Goal: Task Accomplishment & Management: Use online tool/utility

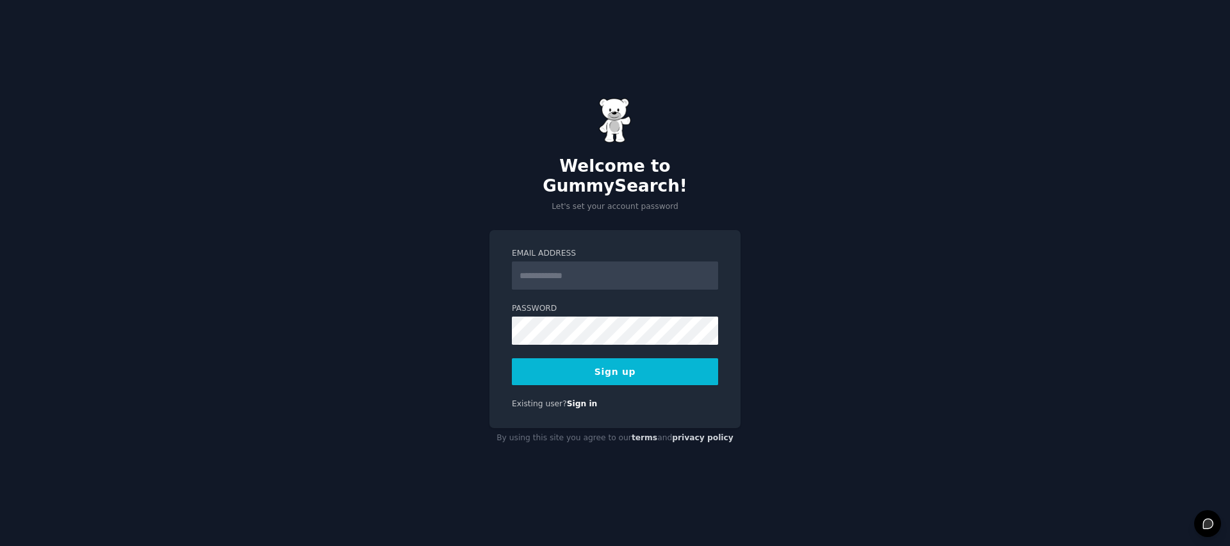
click at [611, 272] on input "Email Address" at bounding box center [615, 275] width 206 height 28
type input "**********"
click at [609, 361] on button "Sign up" at bounding box center [615, 371] width 206 height 27
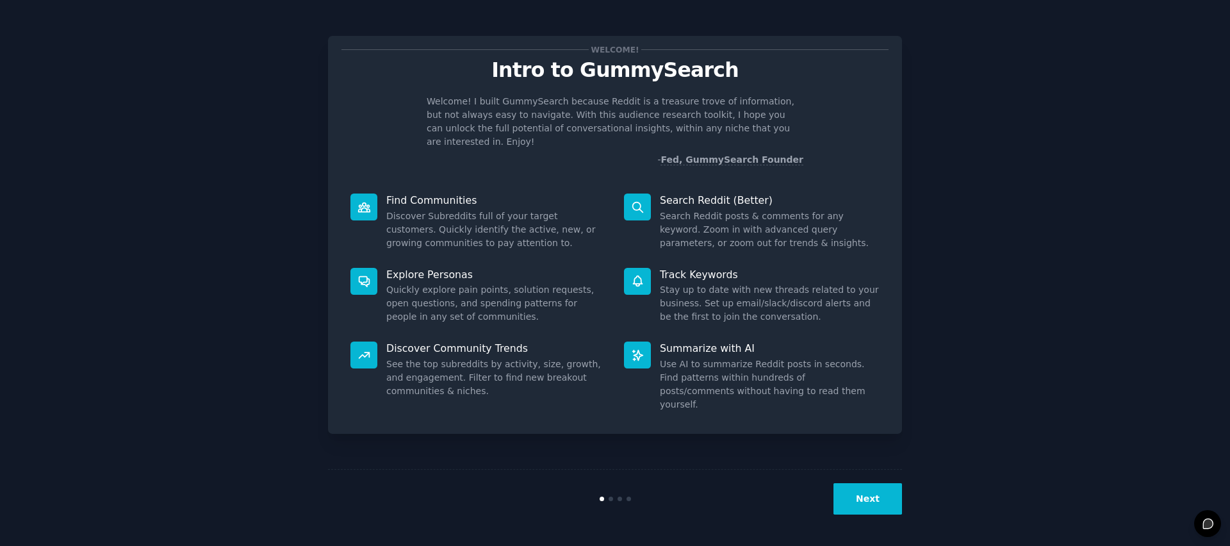
click at [870, 509] on button "Next" at bounding box center [868, 498] width 69 height 31
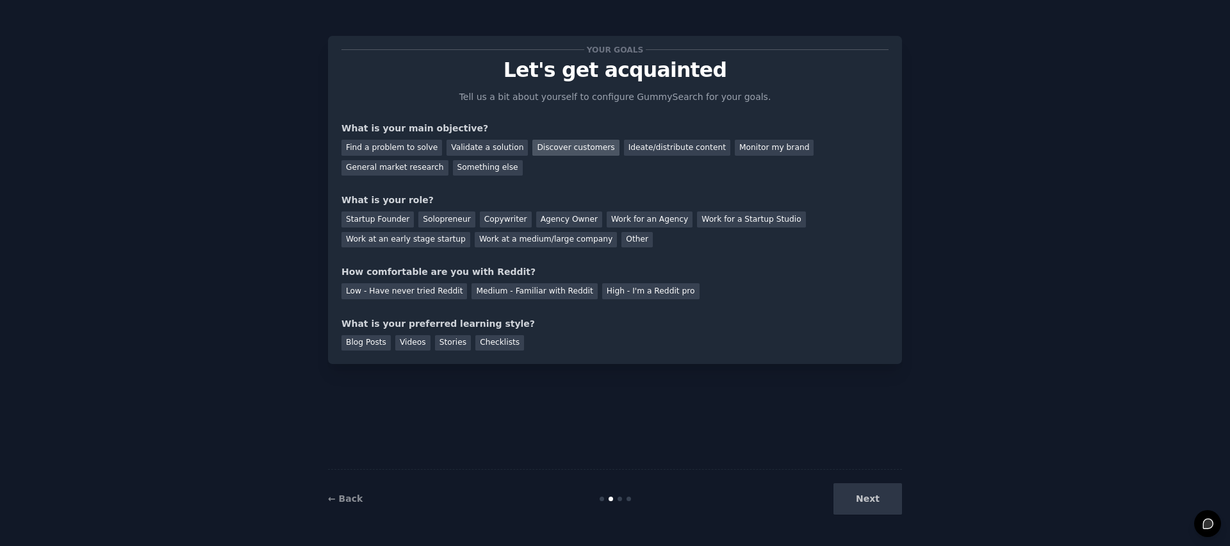
click at [574, 147] on div "Discover customers" at bounding box center [575, 148] width 87 height 16
click at [746, 150] on div "Monitor my brand" at bounding box center [774, 148] width 79 height 16
click at [410, 240] on div "Work at an early stage startup" at bounding box center [406, 240] width 129 height 16
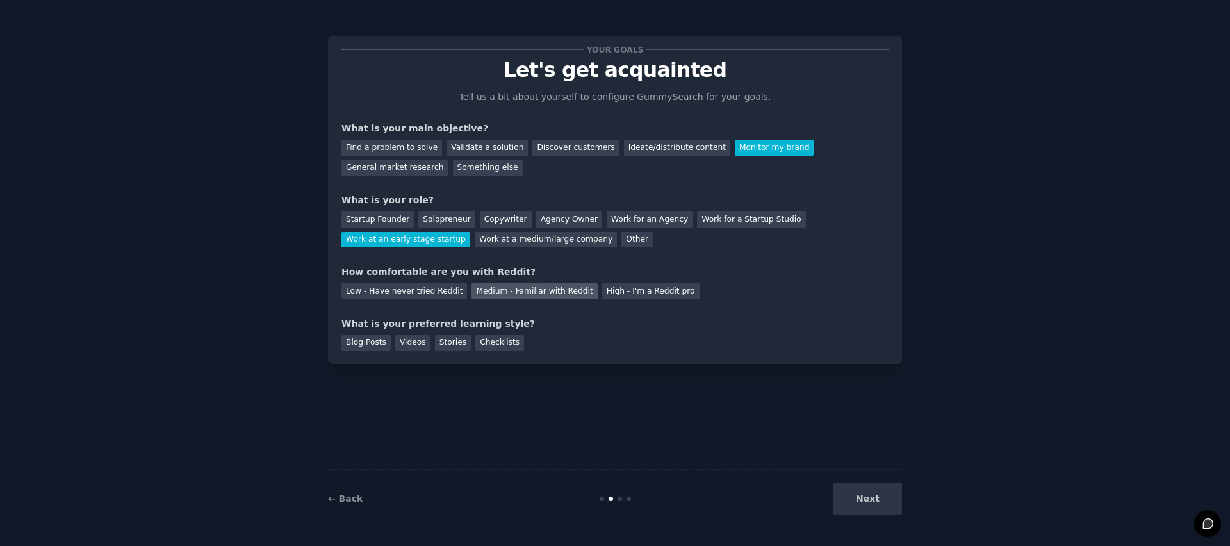
click at [516, 290] on div "Medium - Familiar with Reddit" at bounding box center [535, 291] width 126 height 16
click at [417, 344] on div "Videos" at bounding box center [412, 343] width 35 height 16
click at [846, 499] on button "Next" at bounding box center [868, 498] width 69 height 31
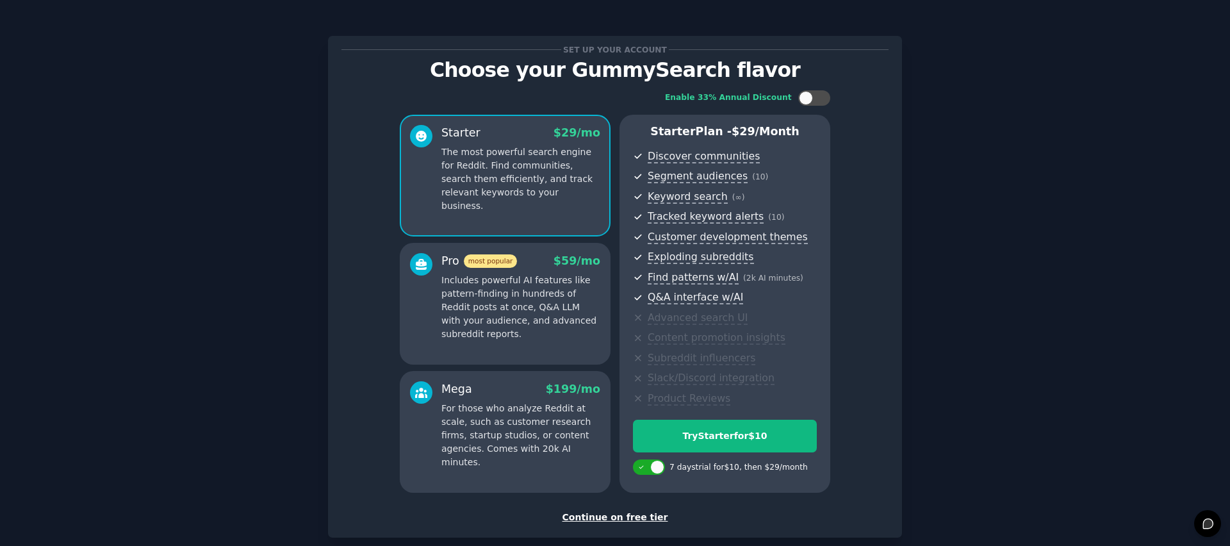
click at [648, 520] on div "Continue on free tier" at bounding box center [615, 517] width 547 height 13
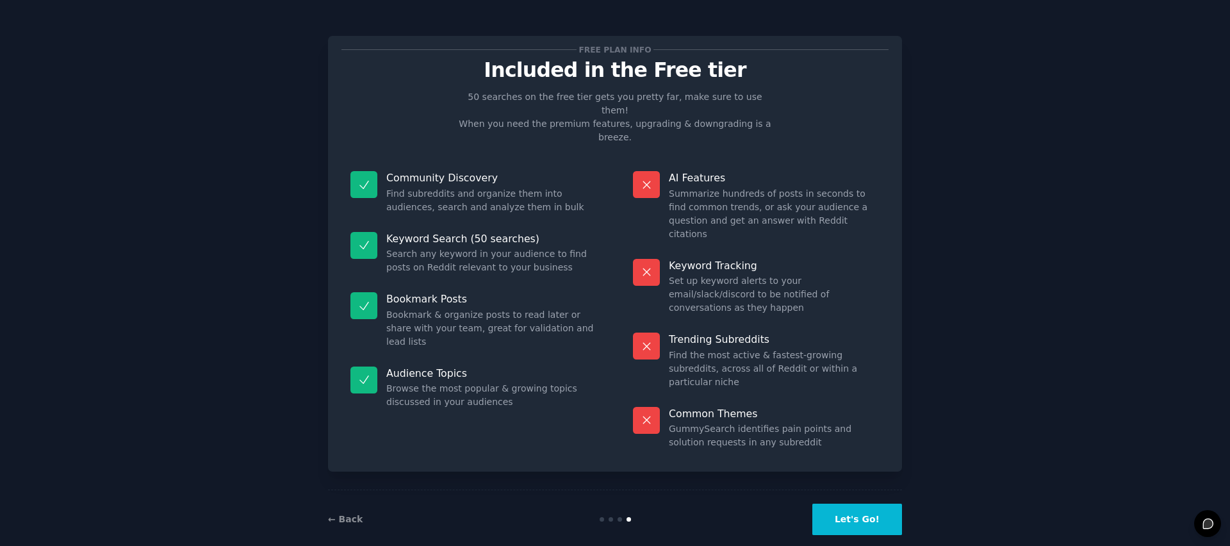
click at [882, 504] on button "Let's Go!" at bounding box center [858, 519] width 90 height 31
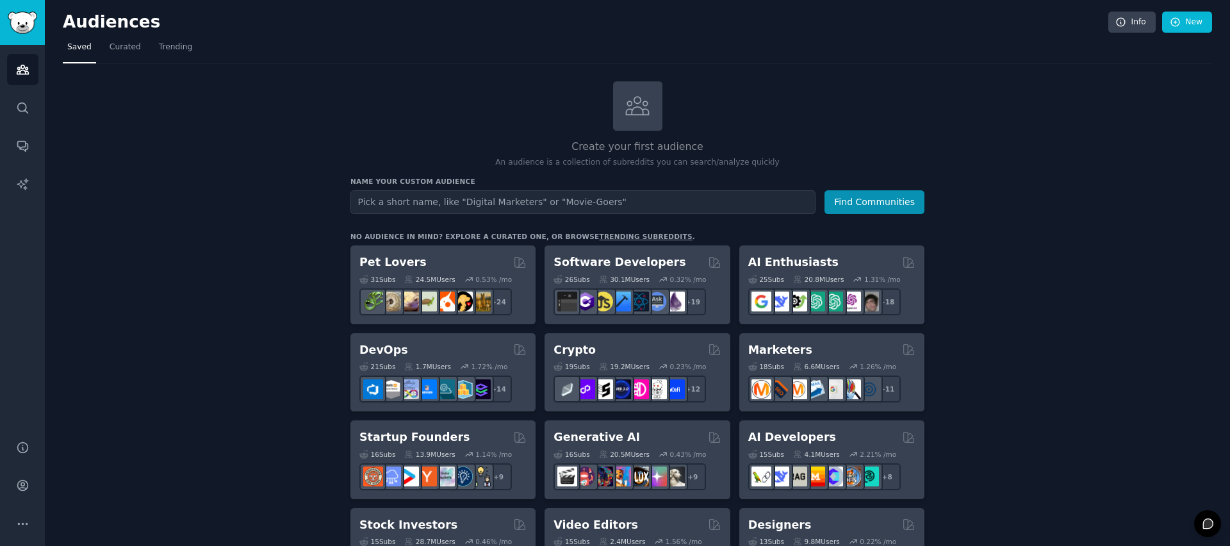
click at [645, 196] on input "text" at bounding box center [583, 202] width 465 height 24
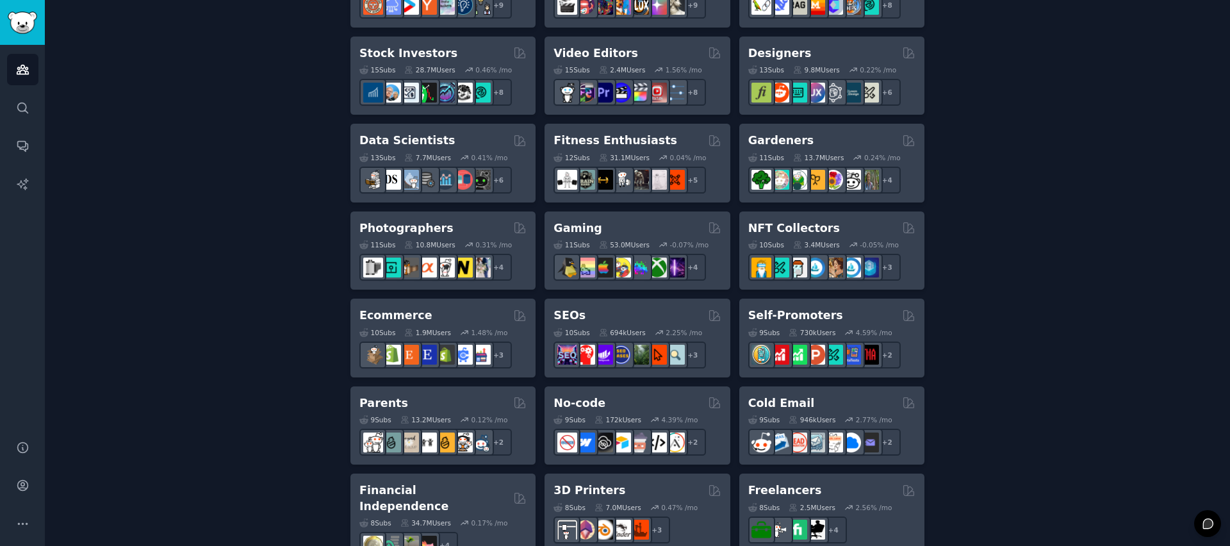
scroll to position [504, 0]
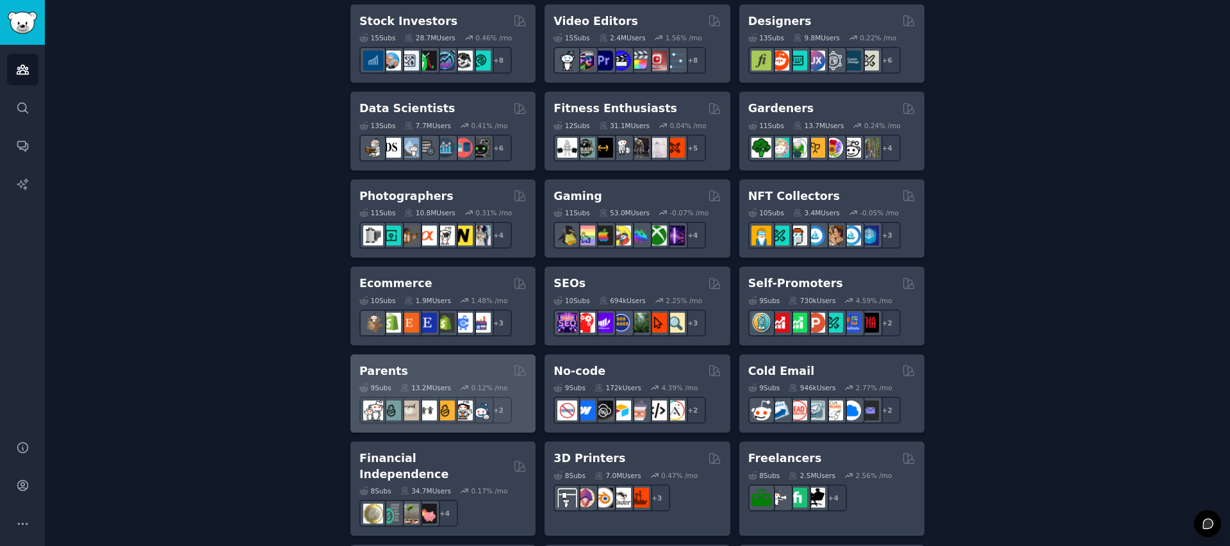
type input "moms"
click at [449, 370] on div "Parents" at bounding box center [442, 371] width 167 height 16
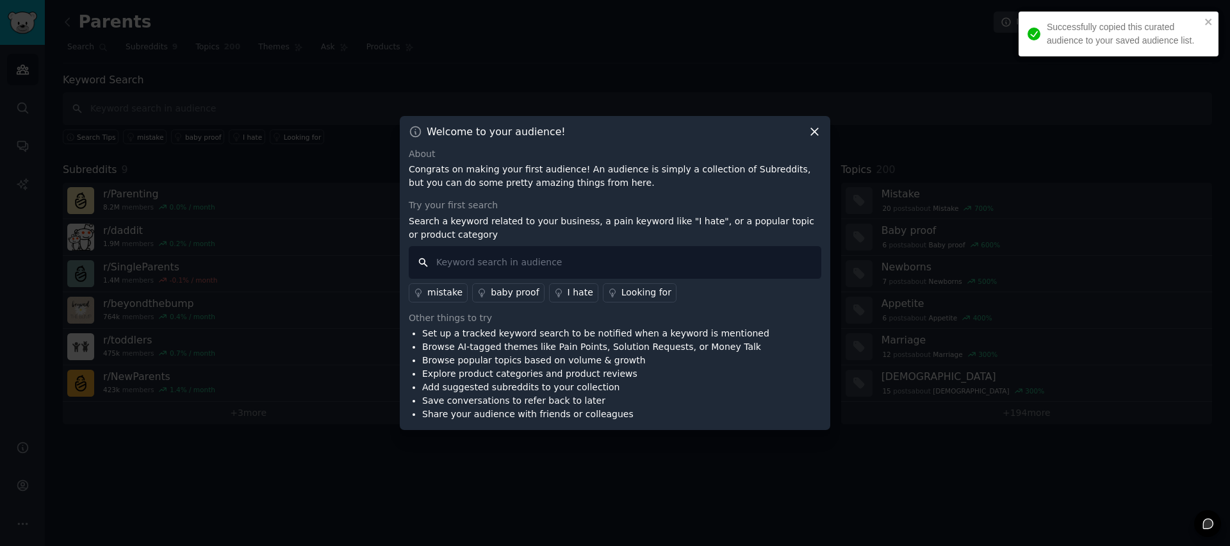
click at [451, 260] on input "text" at bounding box center [615, 262] width 413 height 33
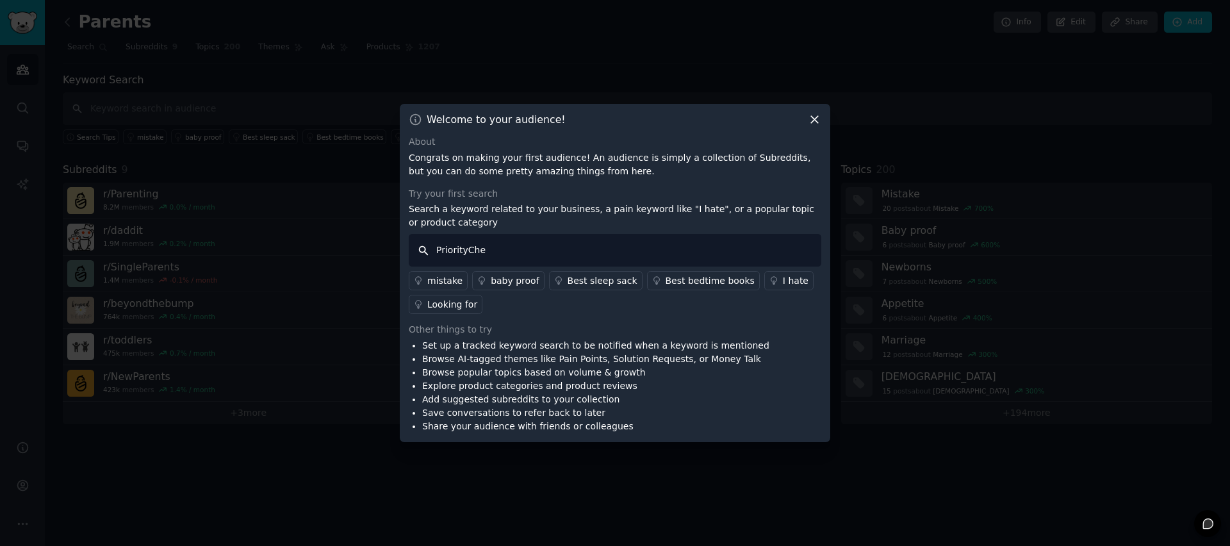
type input "PriorityChef"
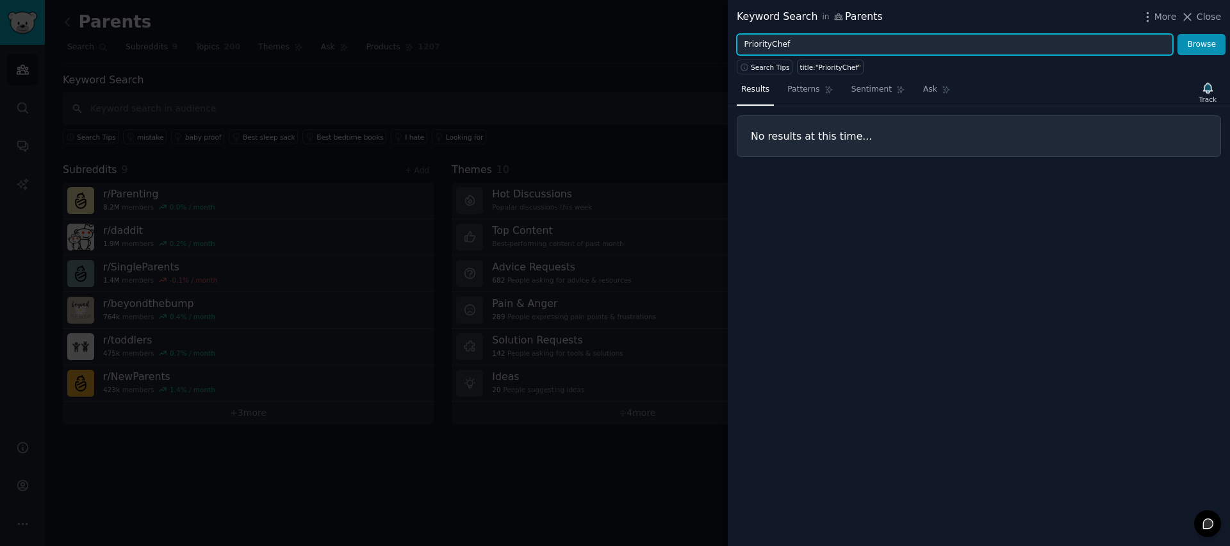
click at [772, 48] on input "PriorityChef" at bounding box center [955, 45] width 436 height 22
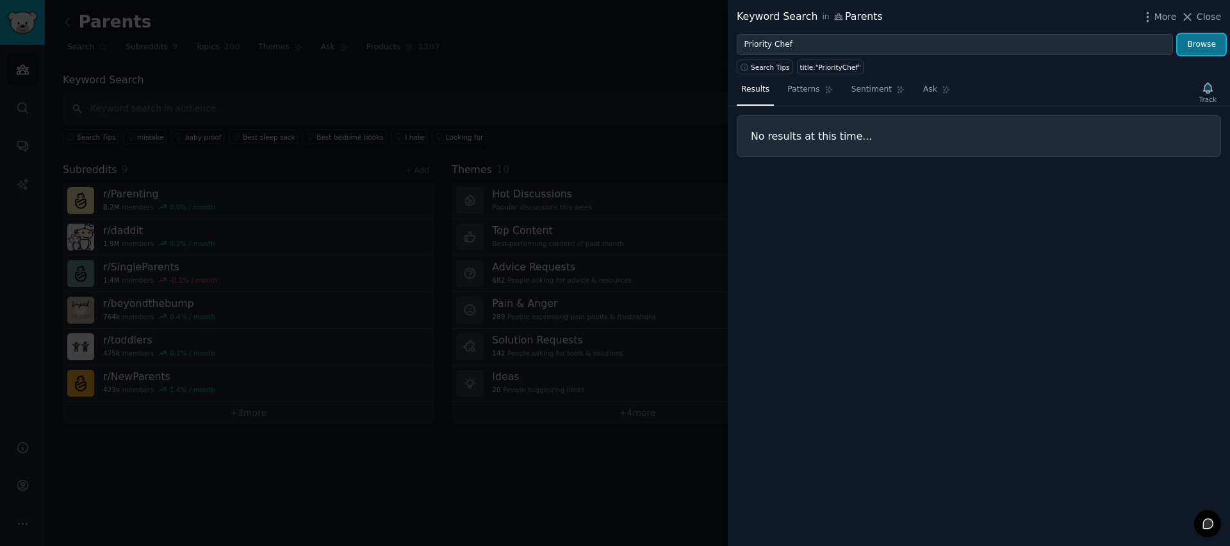
click at [1210, 41] on button "Browse" at bounding box center [1202, 45] width 48 height 22
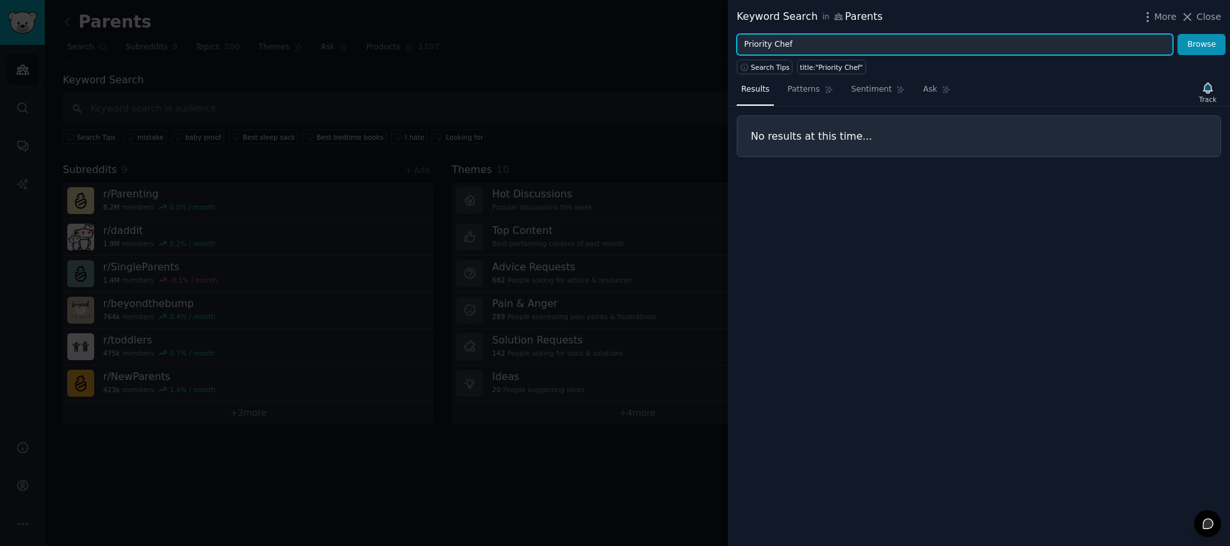
drag, startPoint x: 813, startPoint y: 48, endPoint x: 695, endPoint y: 46, distance: 117.9
click at [695, 46] on div "Keyword Search in Parents More Close Priority Chef Browse Search Tips title:"Pr…" at bounding box center [615, 273] width 1230 height 546
type input "mixing bowls"
click at [1178, 34] on button "Browse" at bounding box center [1202, 45] width 48 height 22
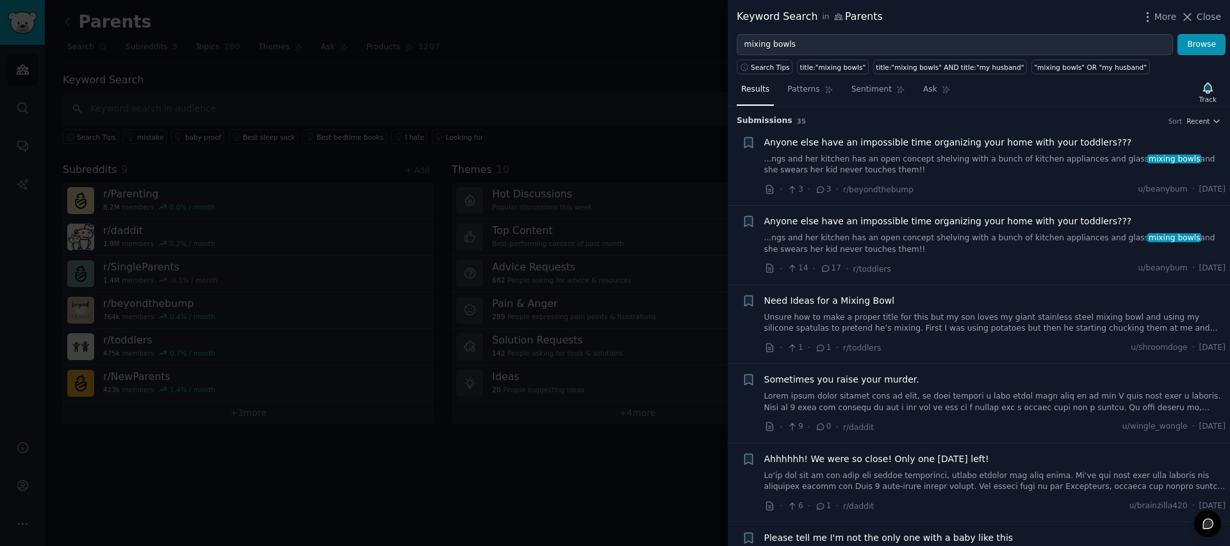
click at [905, 327] on link "Unsure how to make a proper title for this but my son loves my giant stainless …" at bounding box center [995, 323] width 462 height 22
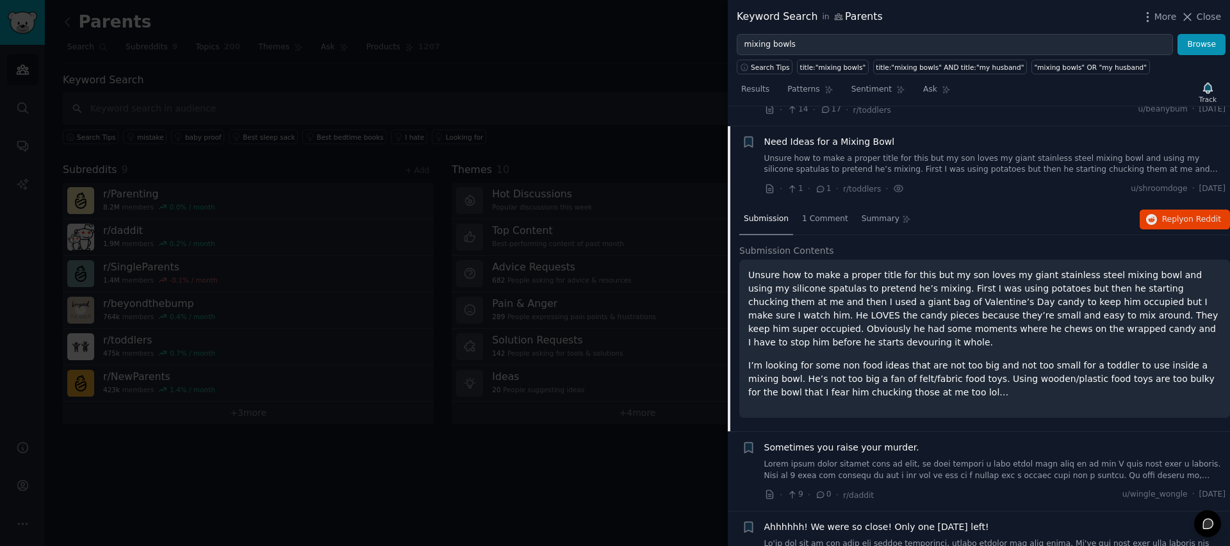
scroll to position [179, 0]
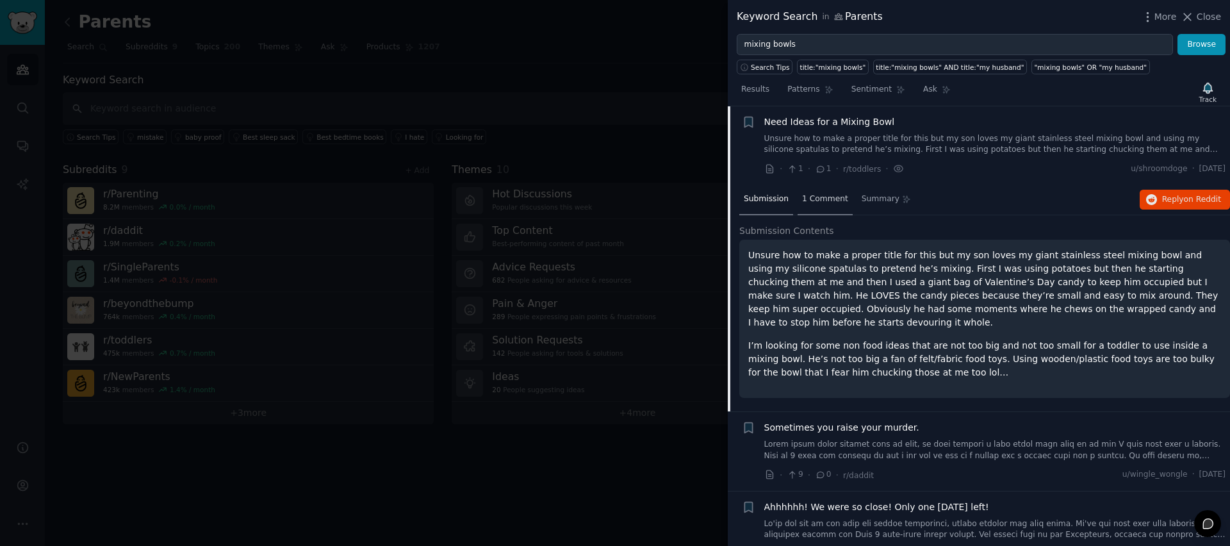
click at [810, 202] on span "1 Comment" at bounding box center [825, 200] width 46 height 12
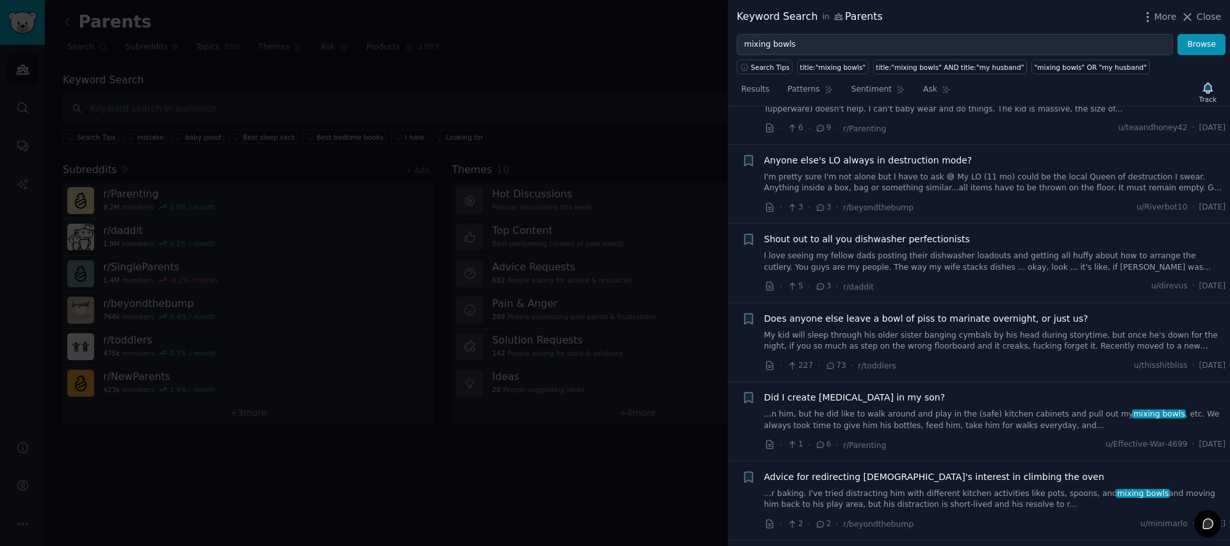
scroll to position [648, 0]
click at [1212, 15] on span "Close" at bounding box center [1209, 16] width 24 height 13
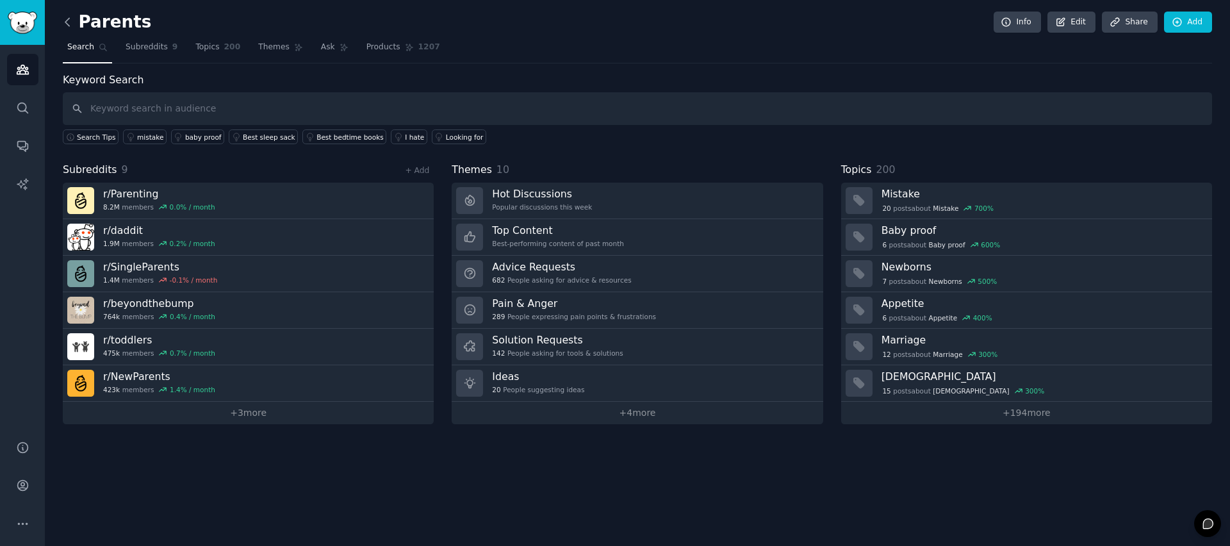
click at [69, 24] on icon at bounding box center [67, 21] width 13 height 13
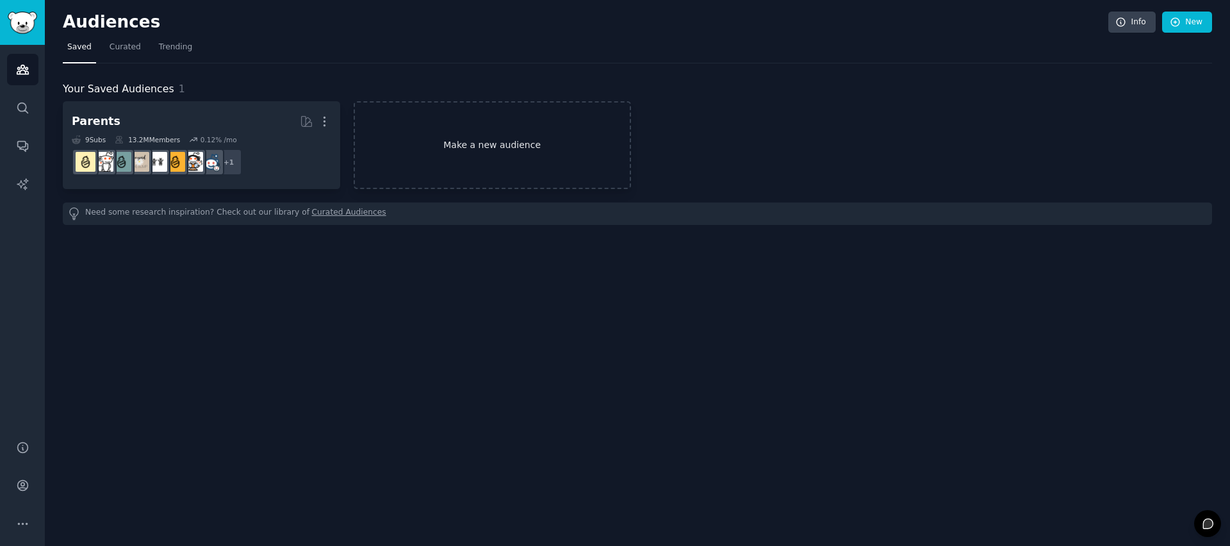
click at [446, 136] on link "Make a new audience" at bounding box center [492, 145] width 277 height 88
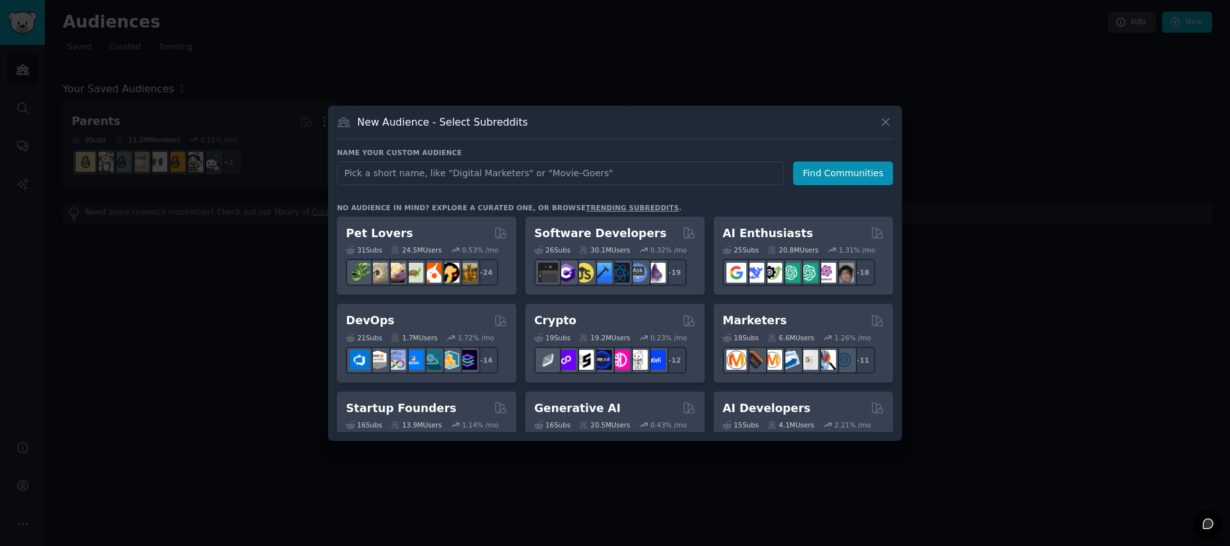
click at [444, 172] on input "text" at bounding box center [560, 173] width 447 height 24
type input "Moms"
click at [863, 178] on button "Find Communities" at bounding box center [843, 173] width 100 height 24
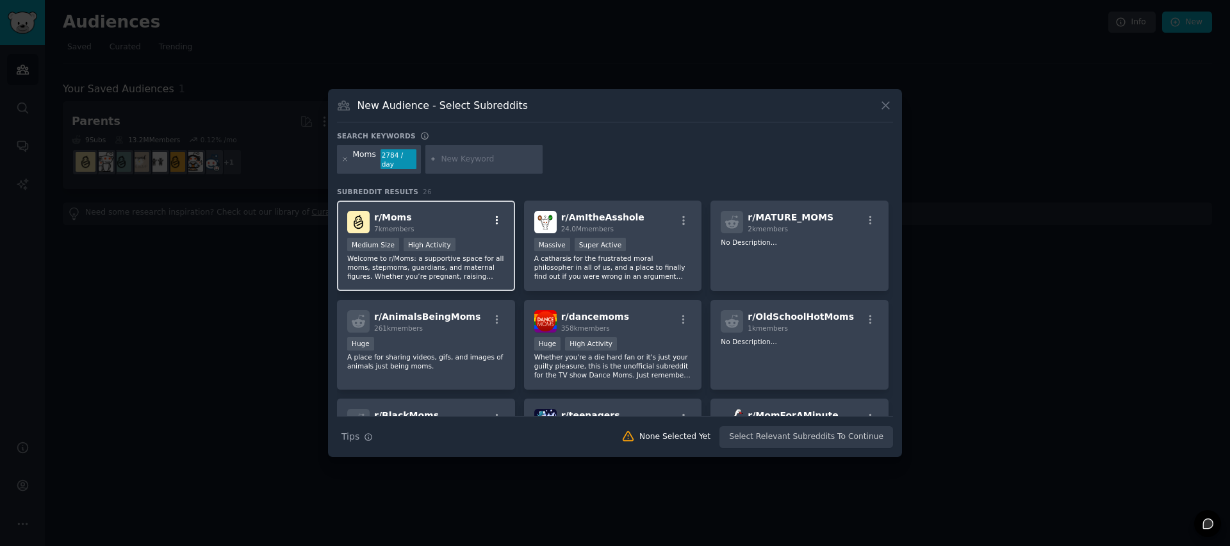
click at [491, 215] on icon "button" at bounding box center [497, 221] width 12 height 12
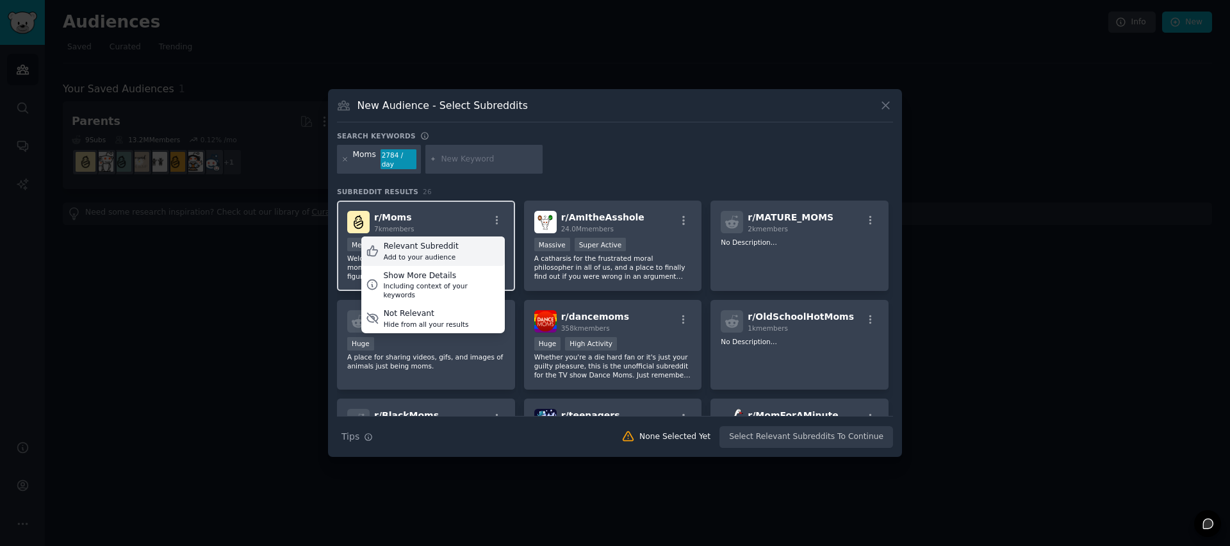
click at [436, 252] on div "Add to your audience" at bounding box center [421, 256] width 75 height 9
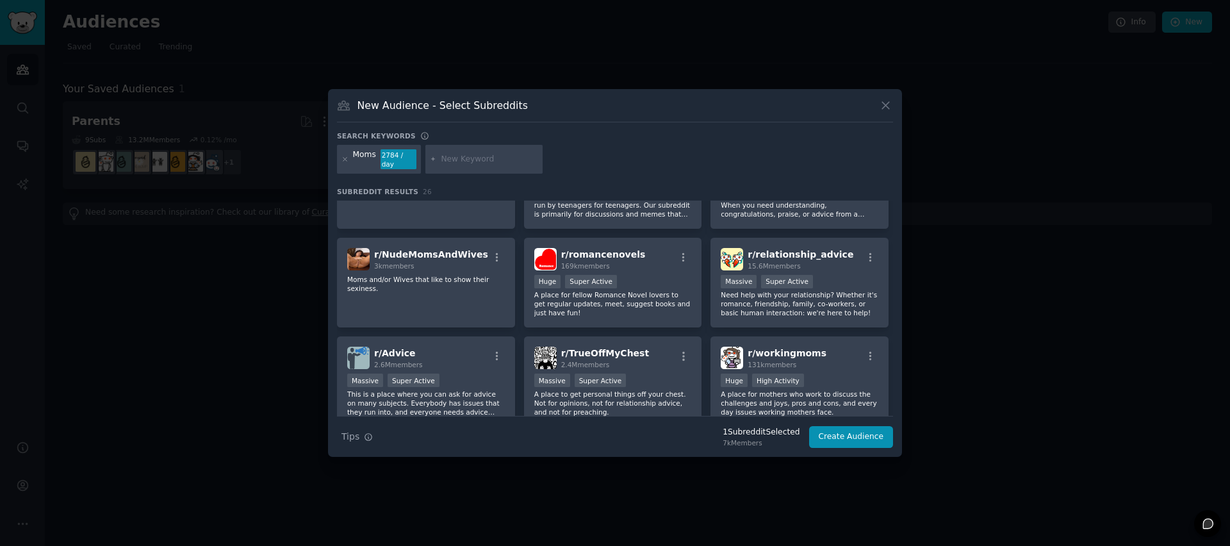
scroll to position [261, 0]
click at [497, 157] on input "text" at bounding box center [489, 160] width 97 height 12
type input "k"
type input "stay at home"
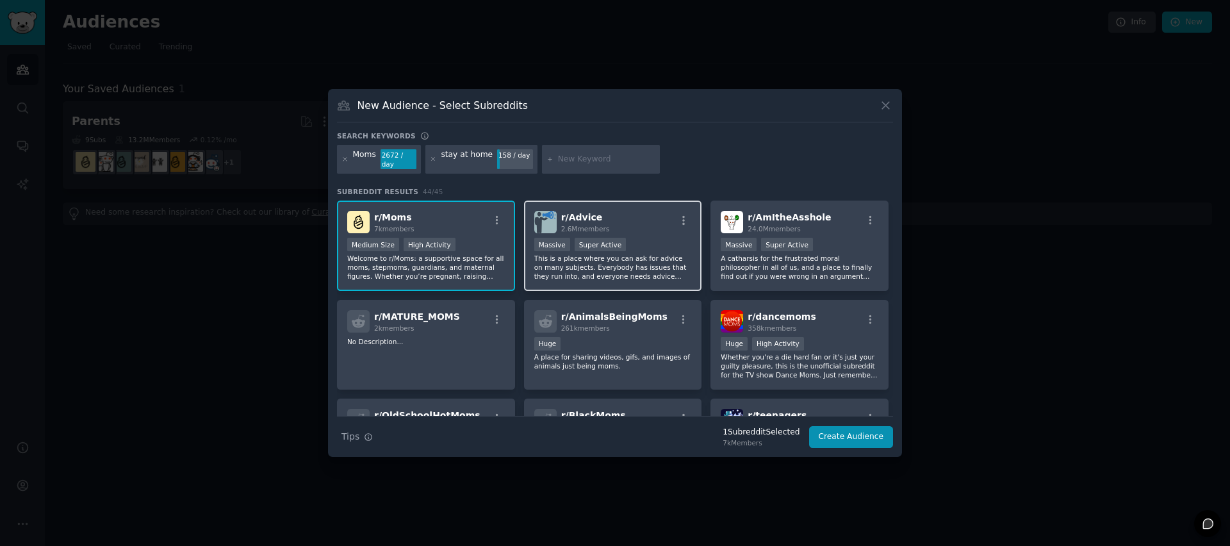
click at [641, 220] on div "r/ Advice 2.6M members" at bounding box center [613, 222] width 158 height 22
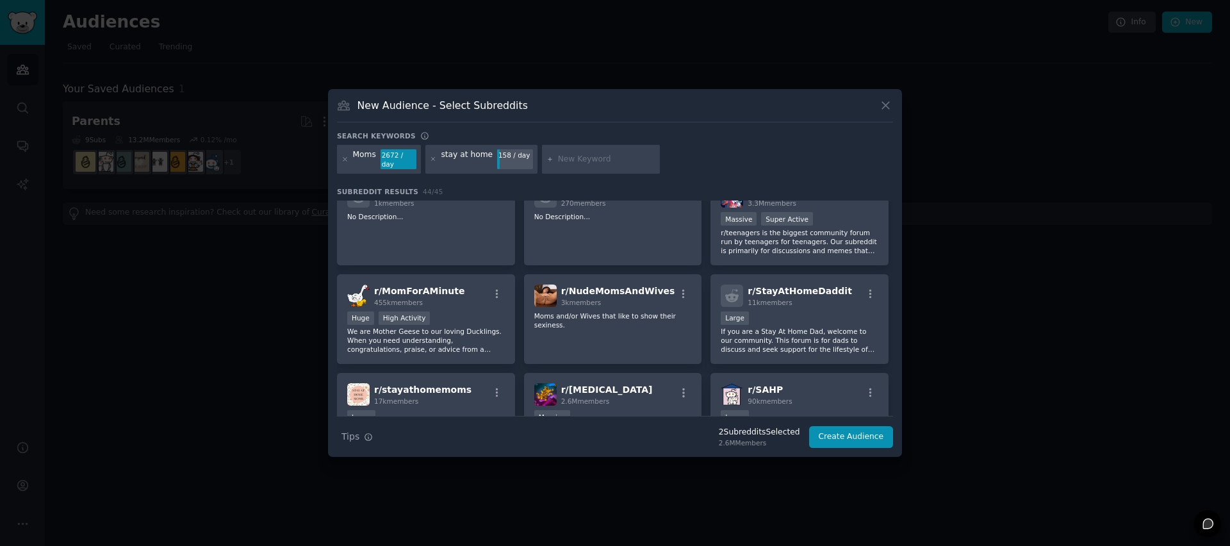
scroll to position [174, 0]
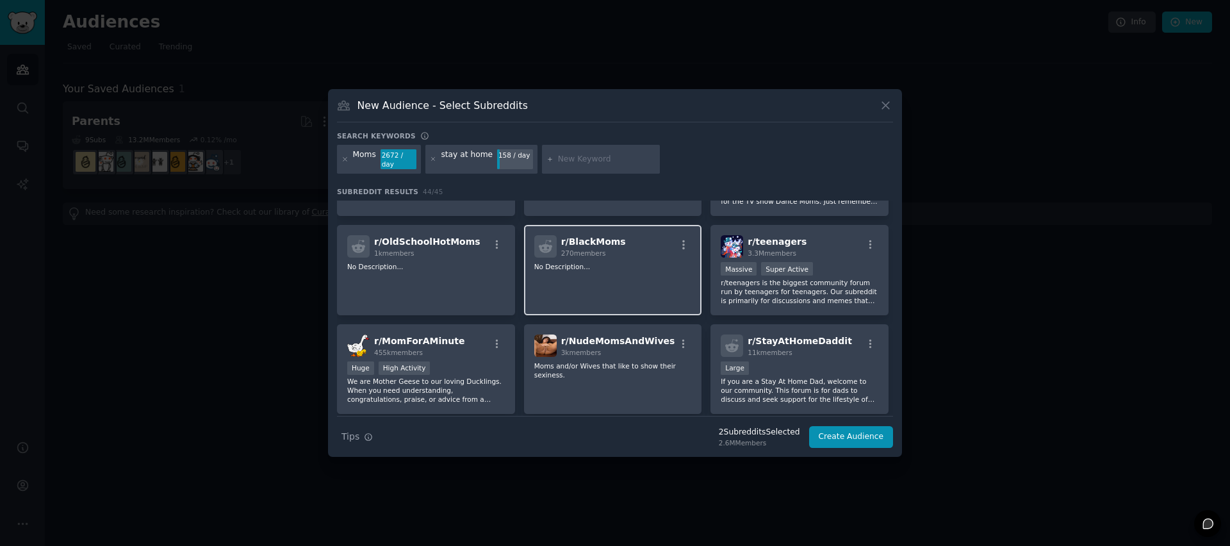
click at [616, 241] on div "r/ BlackMoms 270 members" at bounding box center [613, 246] width 158 height 22
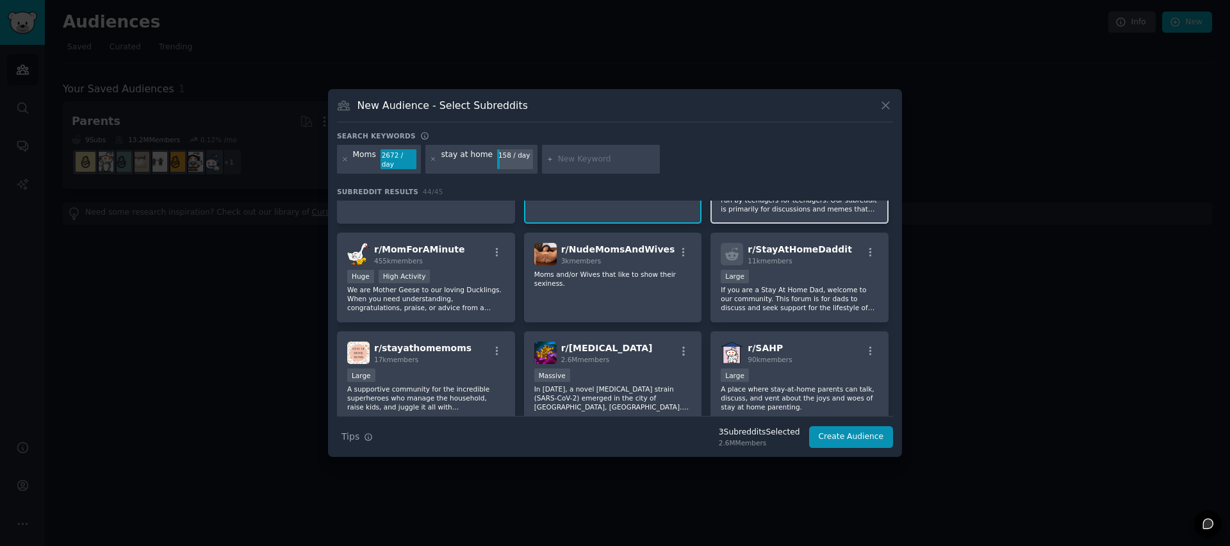
scroll to position [265, 0]
click at [820, 272] on div "Large" at bounding box center [800, 278] width 158 height 16
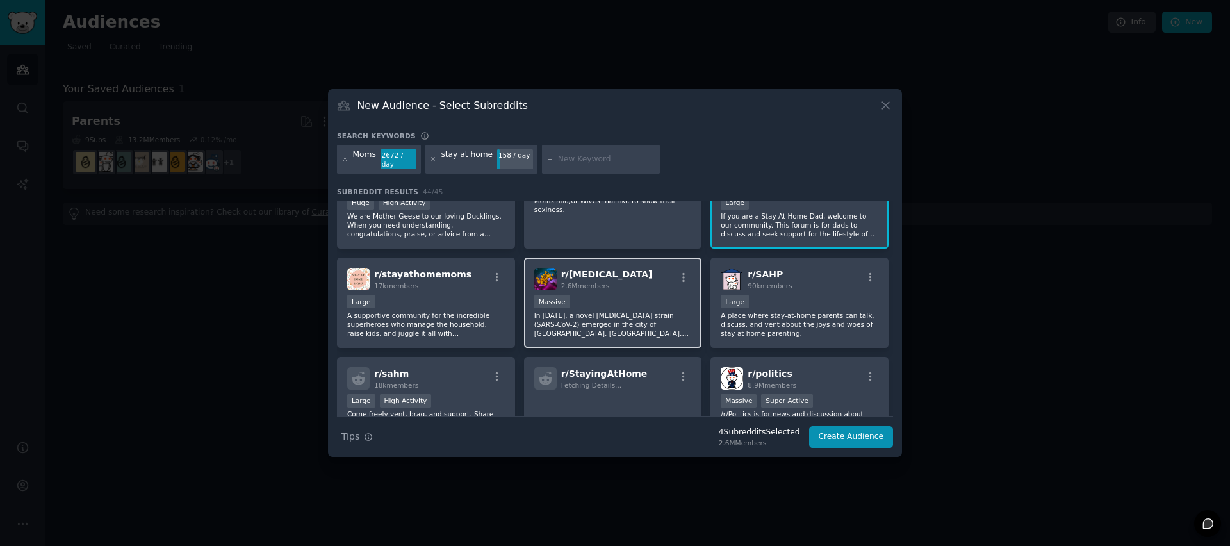
scroll to position [338, 0]
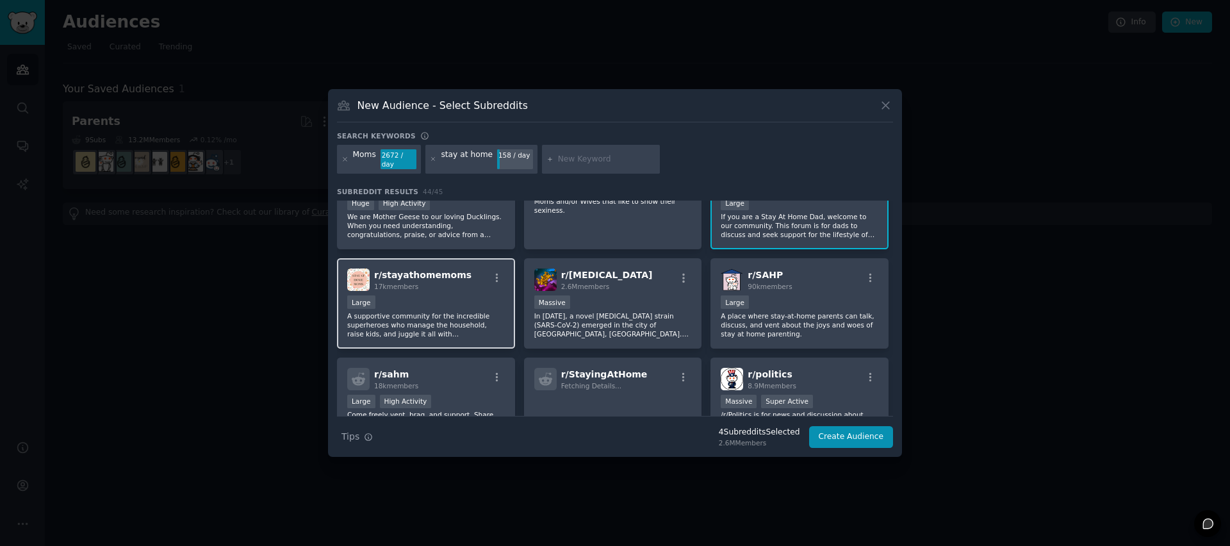
click at [436, 309] on div "Large" at bounding box center [426, 303] width 158 height 16
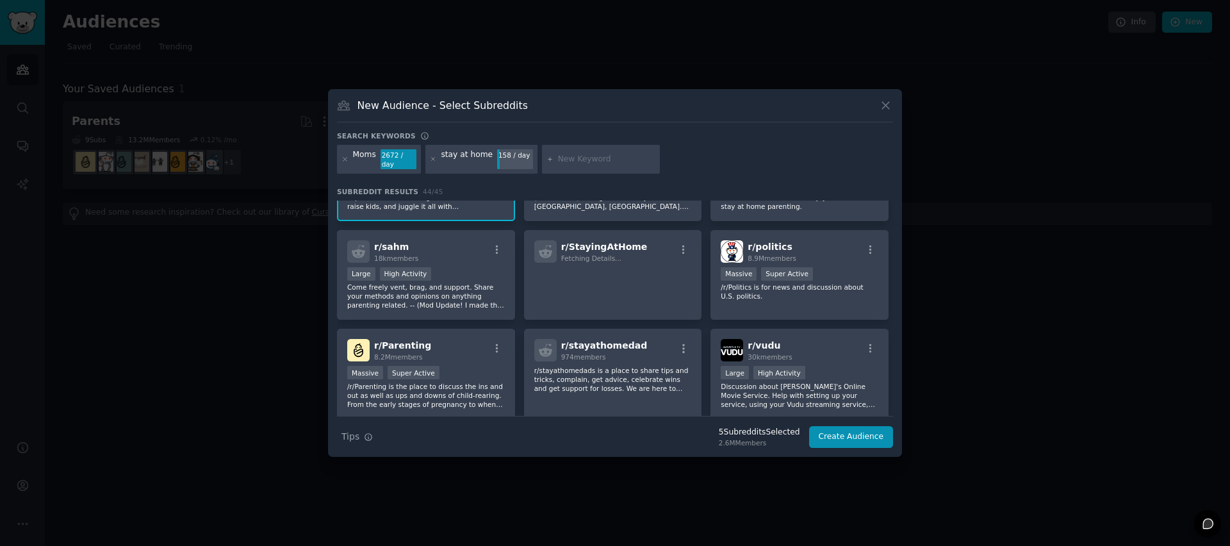
scroll to position [554, 0]
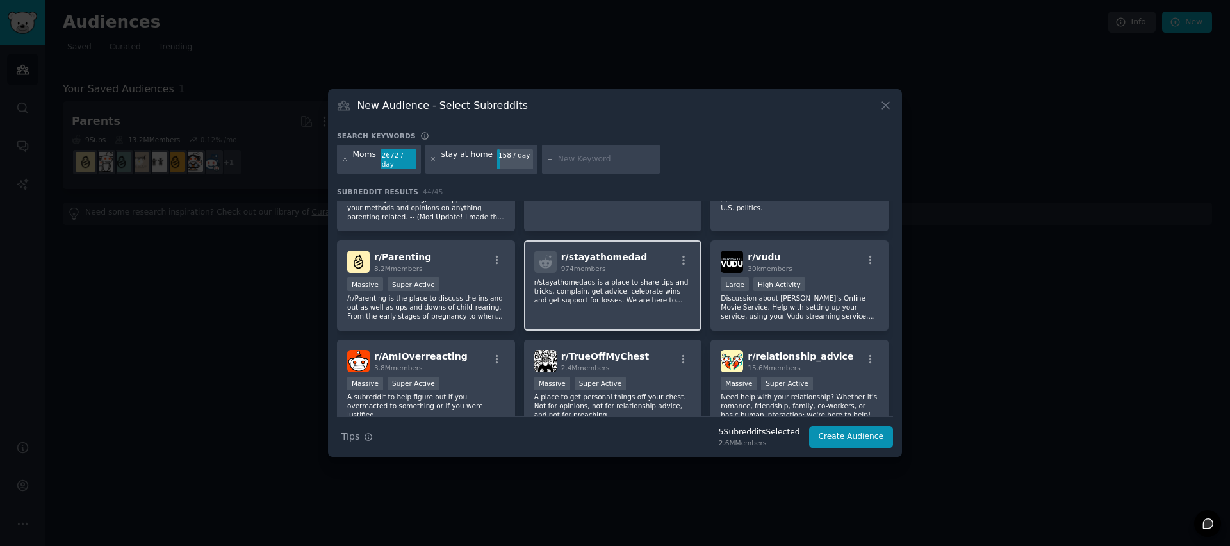
click at [628, 295] on p "r/stayathomedads is a place to share tips and tricks, complain, get advice, cel…" at bounding box center [613, 290] width 158 height 27
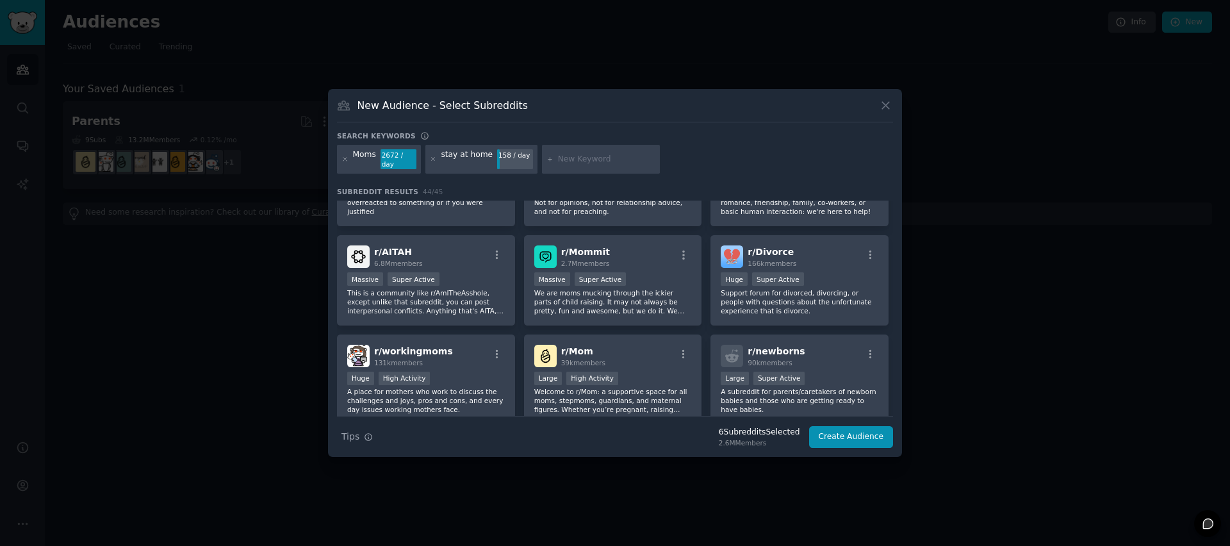
scroll to position [797, 0]
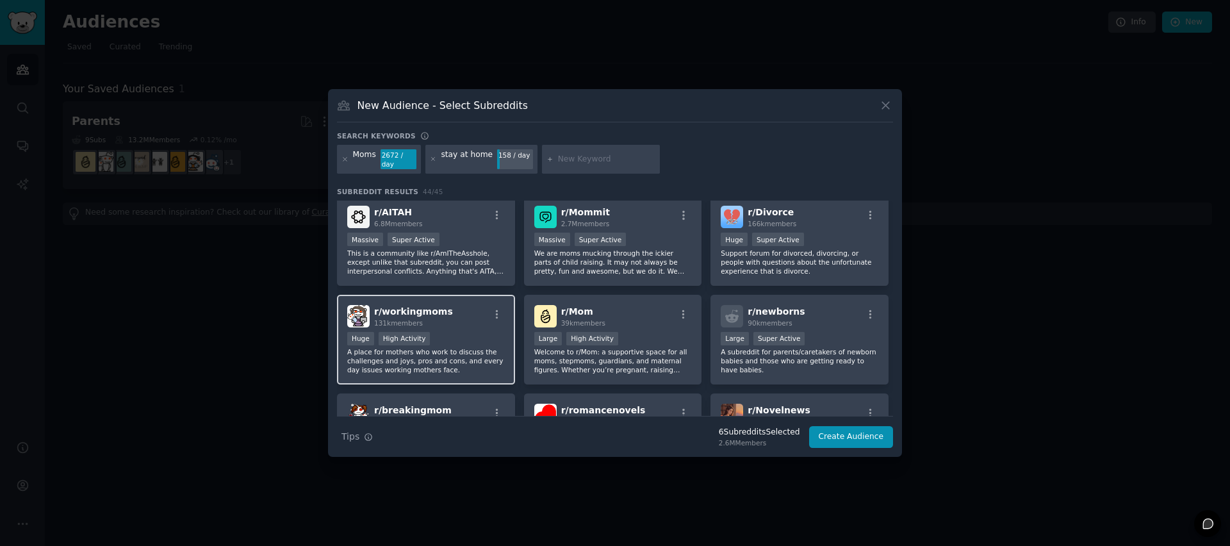
click at [439, 354] on p "A place for mothers who work to discuss the challenges and joys, pros and cons,…" at bounding box center [426, 360] width 158 height 27
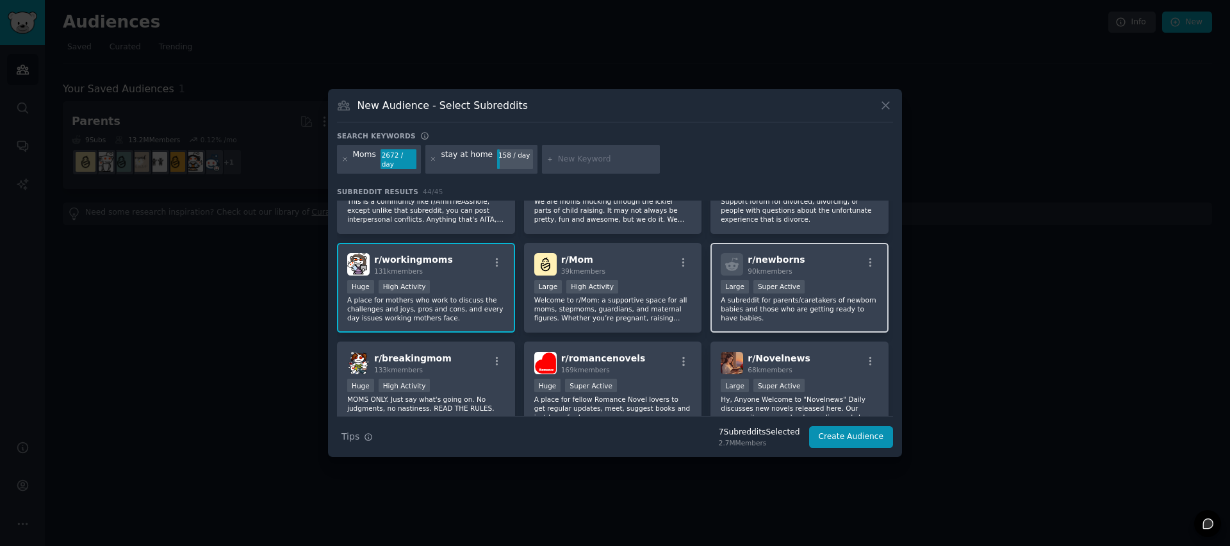
scroll to position [863, 0]
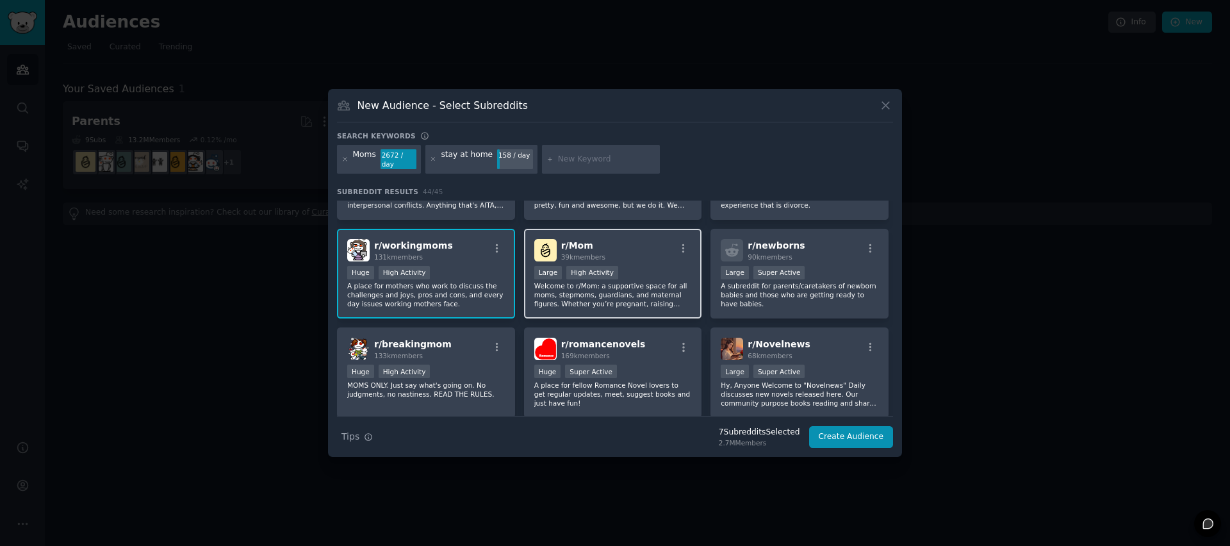
click at [665, 305] on p "Welcome to r/Mom: a supportive space for all moms, stepmoms, guardians, and mat…" at bounding box center [613, 294] width 158 height 27
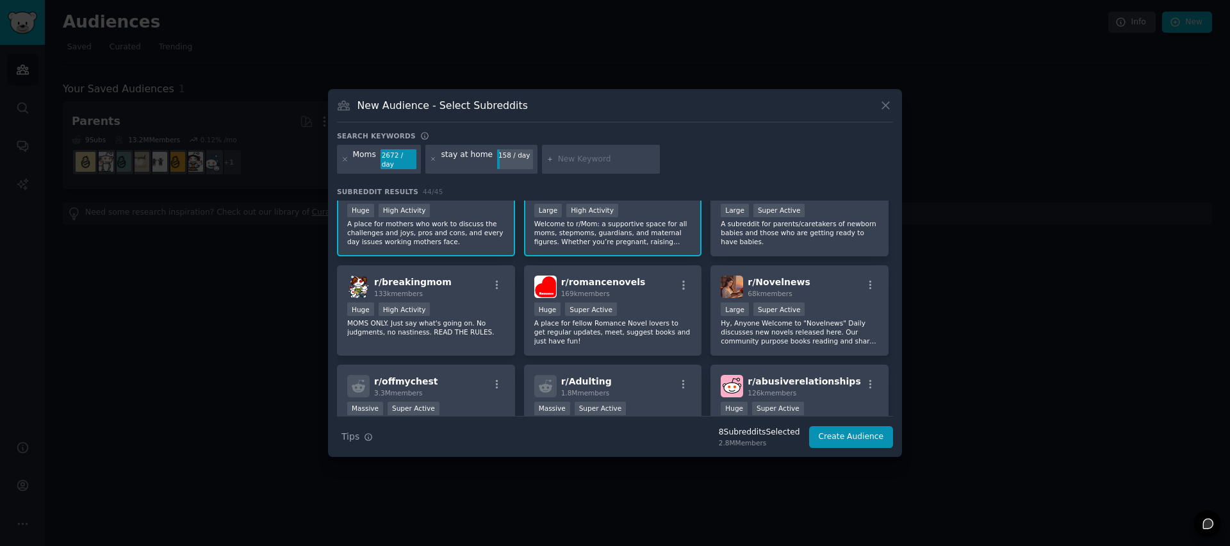
scroll to position [871, 0]
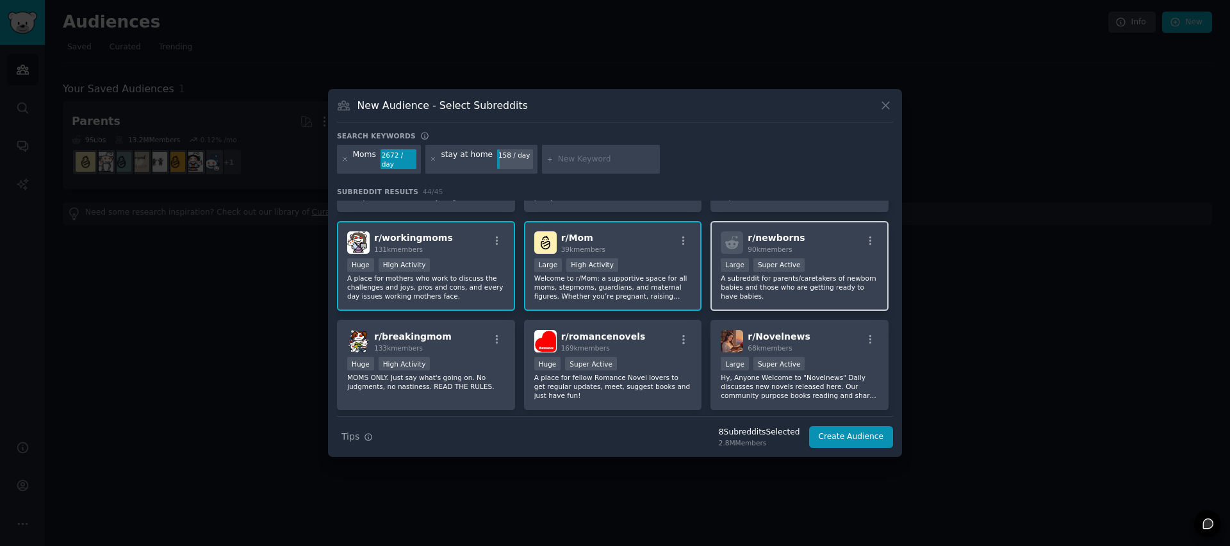
click at [868, 287] on p "A subreddit for parents/caretakers of newborn babies and those who are getting …" at bounding box center [800, 287] width 158 height 27
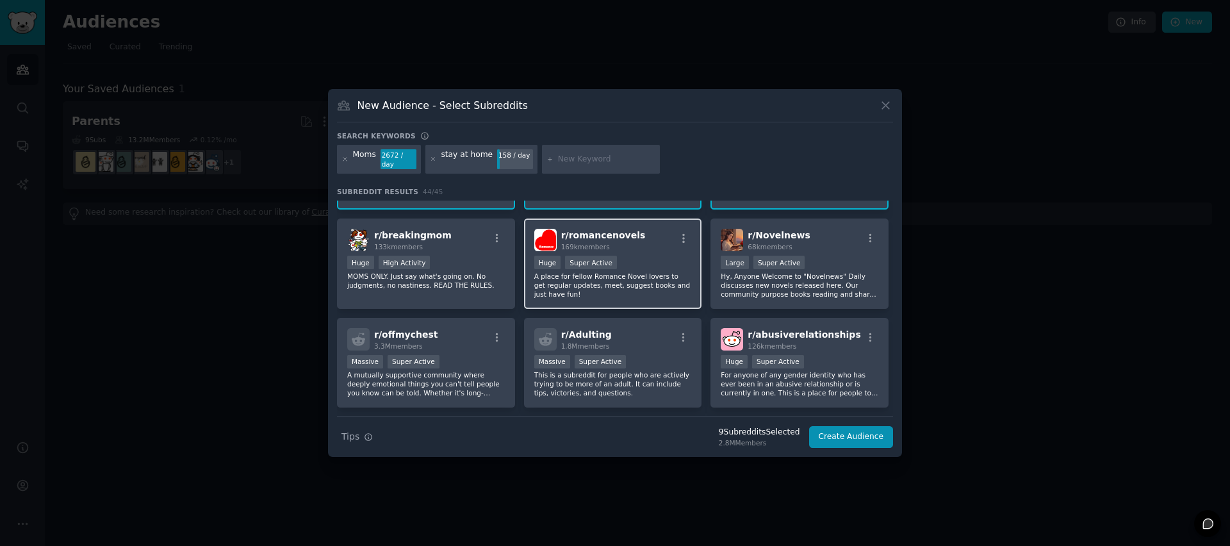
scroll to position [970, 0]
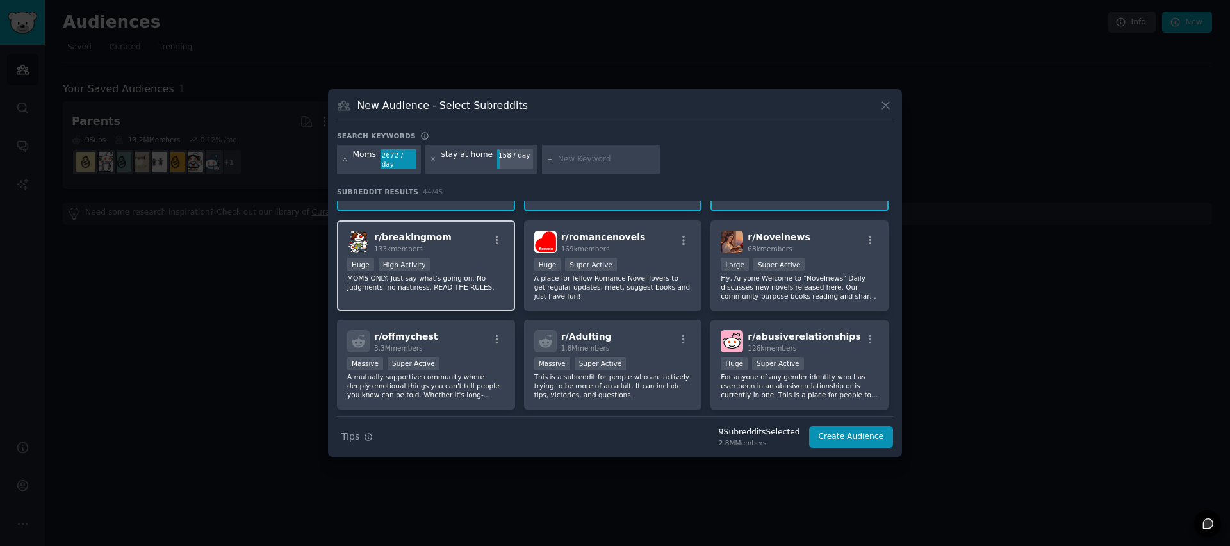
click at [441, 263] on div "Huge High Activity" at bounding box center [426, 266] width 158 height 16
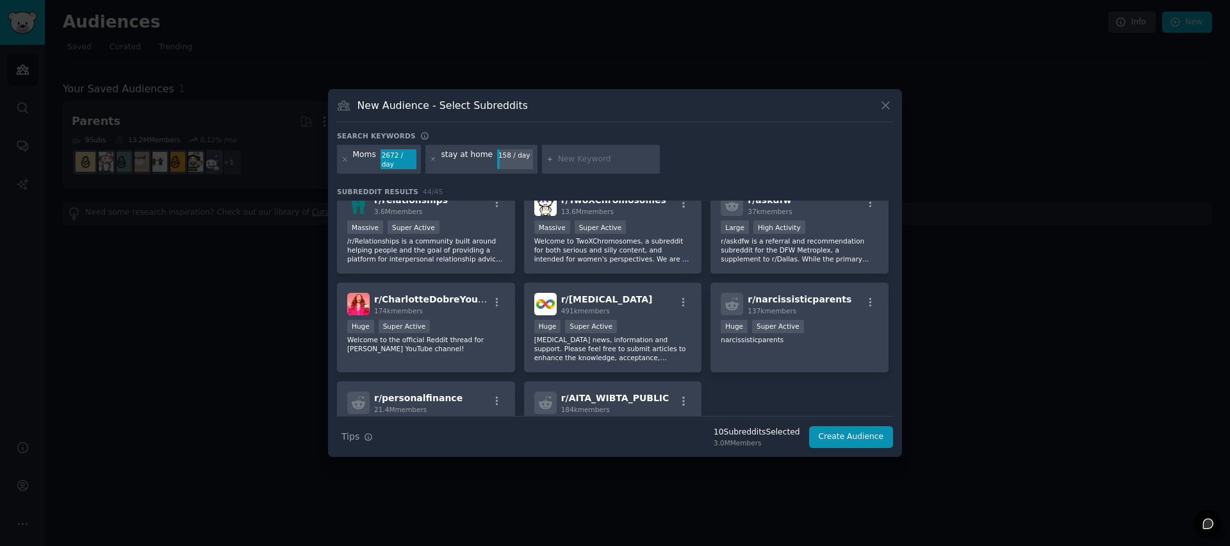
scroll to position [1204, 0]
click at [875, 438] on button "Create Audience" at bounding box center [851, 437] width 85 height 22
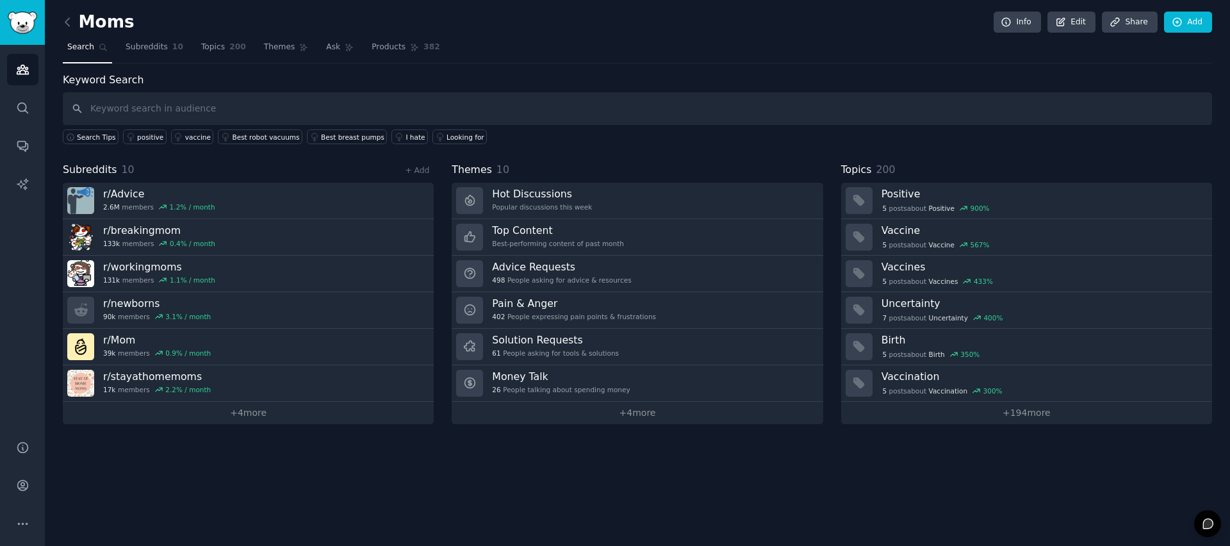
click at [143, 109] on input "text" at bounding box center [638, 108] width 1150 height 33
type input "Priority Chef"
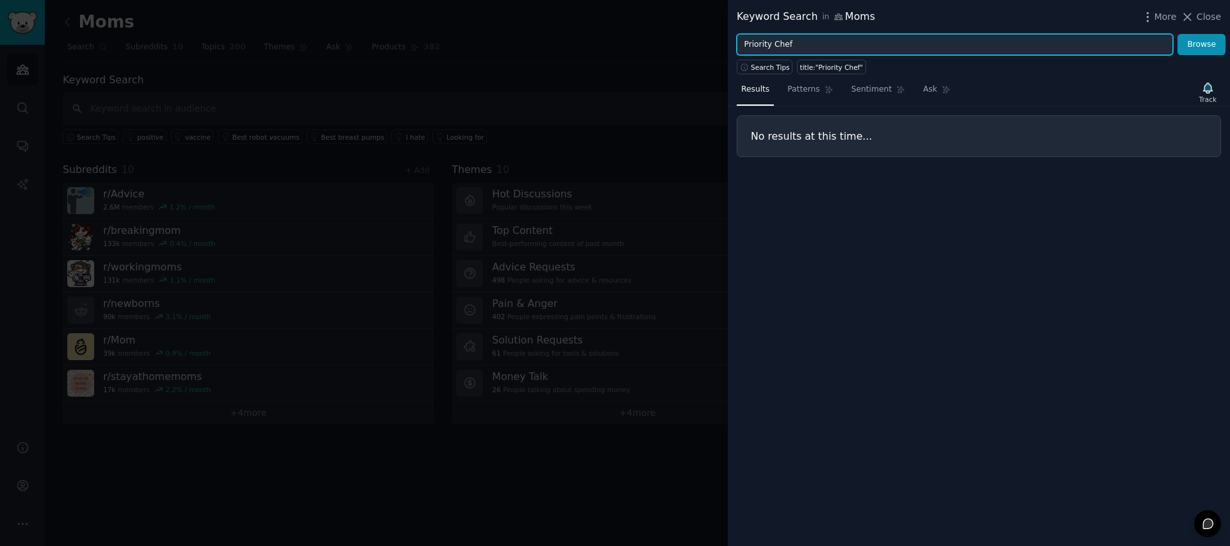
click at [791, 47] on input "Priority Chef" at bounding box center [955, 45] width 436 height 22
type input "mixing bowls"
click at [1178, 34] on button "Browse" at bounding box center [1202, 45] width 48 height 22
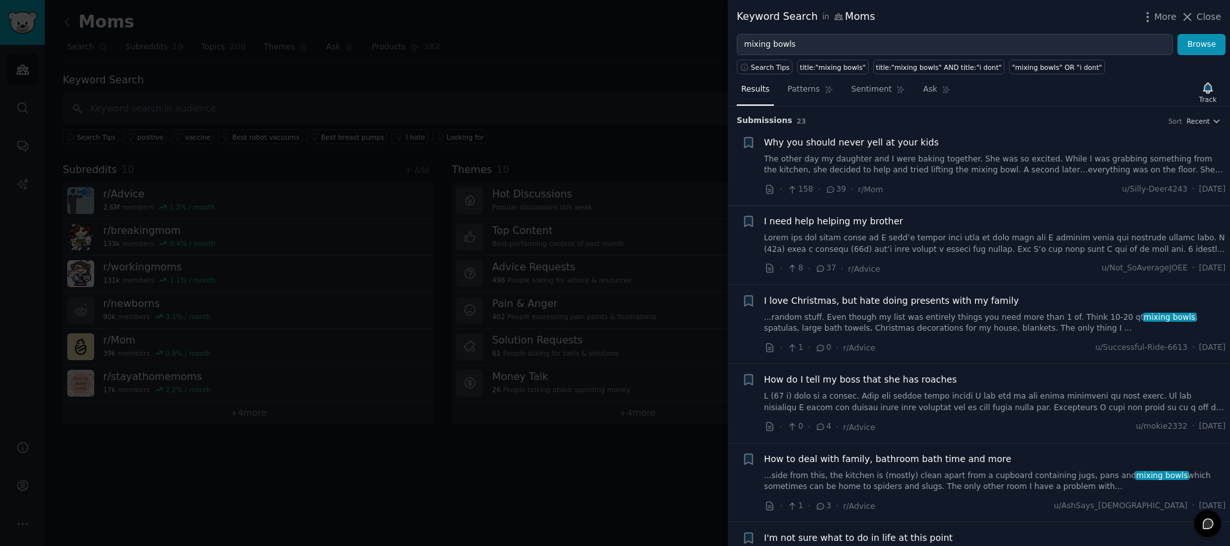
click at [631, 76] on div at bounding box center [615, 273] width 1230 height 546
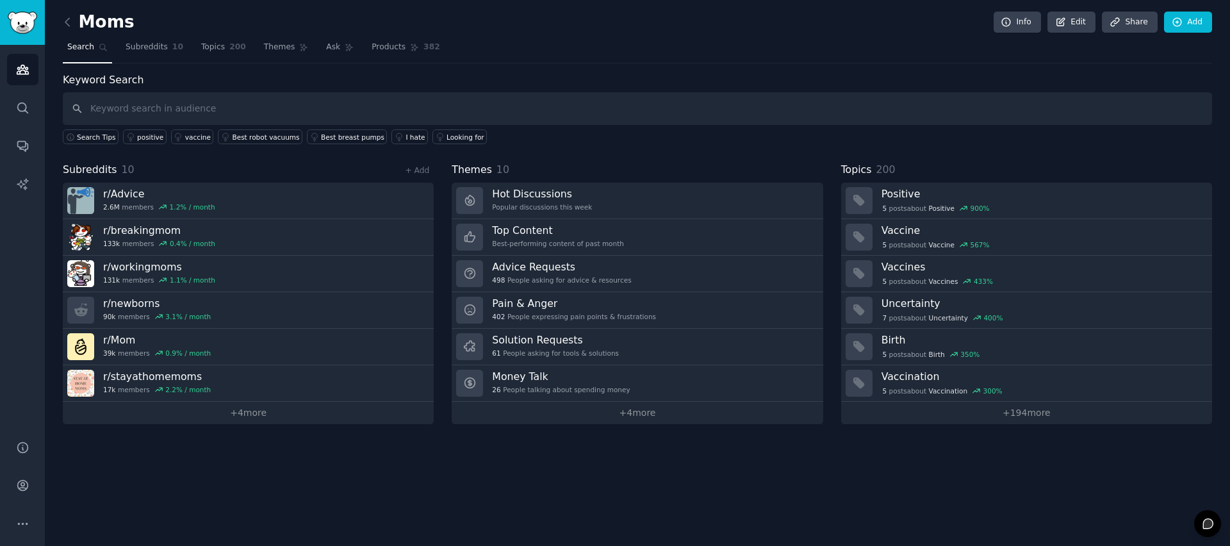
click at [73, 31] on link at bounding box center [71, 22] width 16 height 21
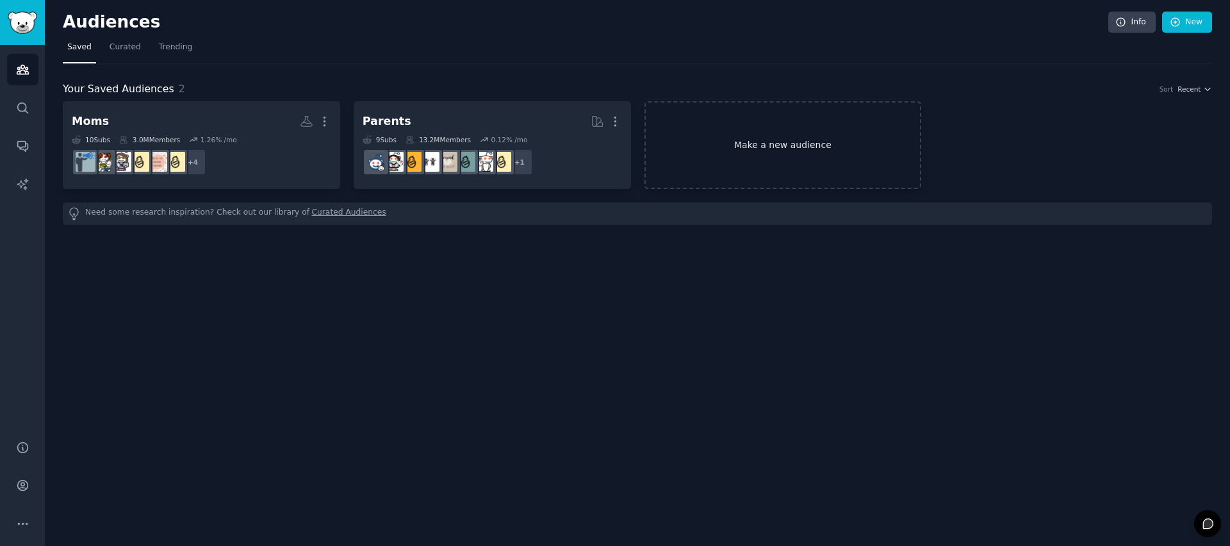
click at [811, 126] on link "Make a new audience" at bounding box center [783, 145] width 277 height 88
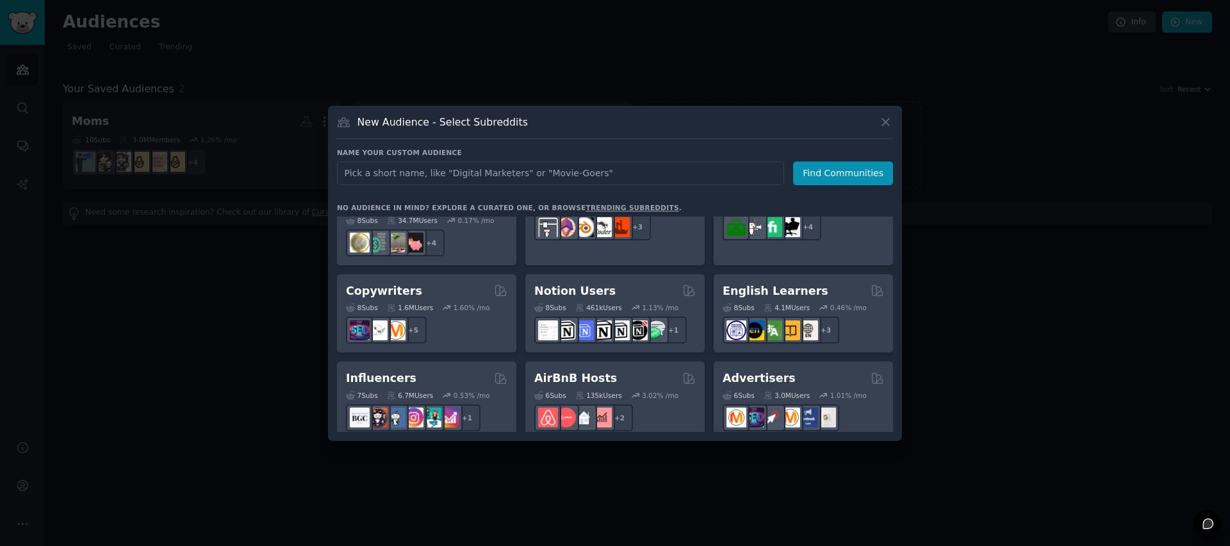
scroll to position [854, 0]
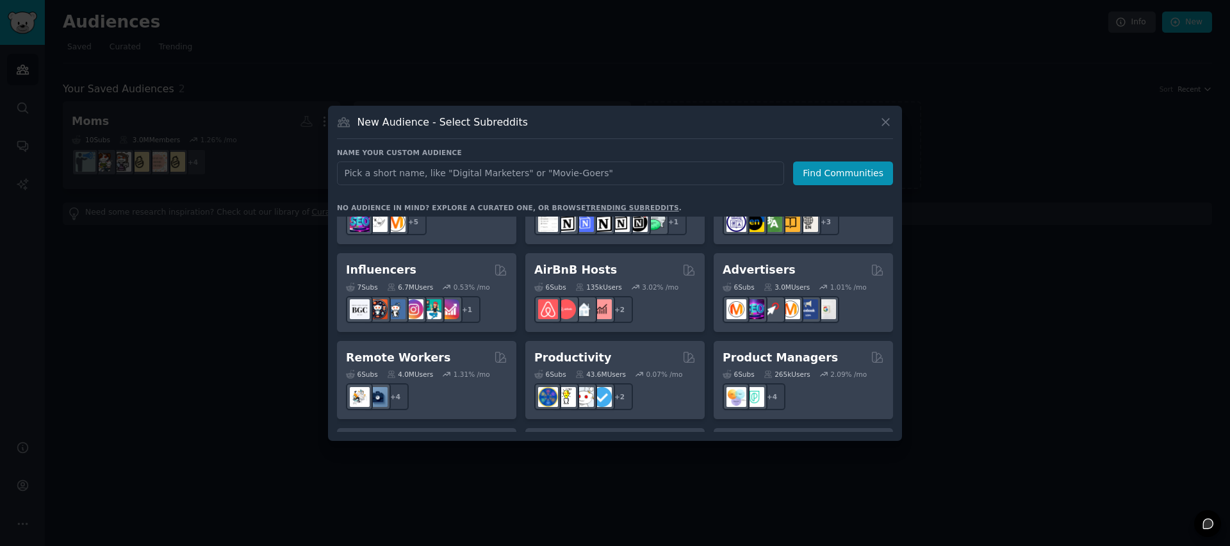
click at [1191, 314] on div at bounding box center [615, 273] width 1230 height 546
